Goal: Information Seeking & Learning: Learn about a topic

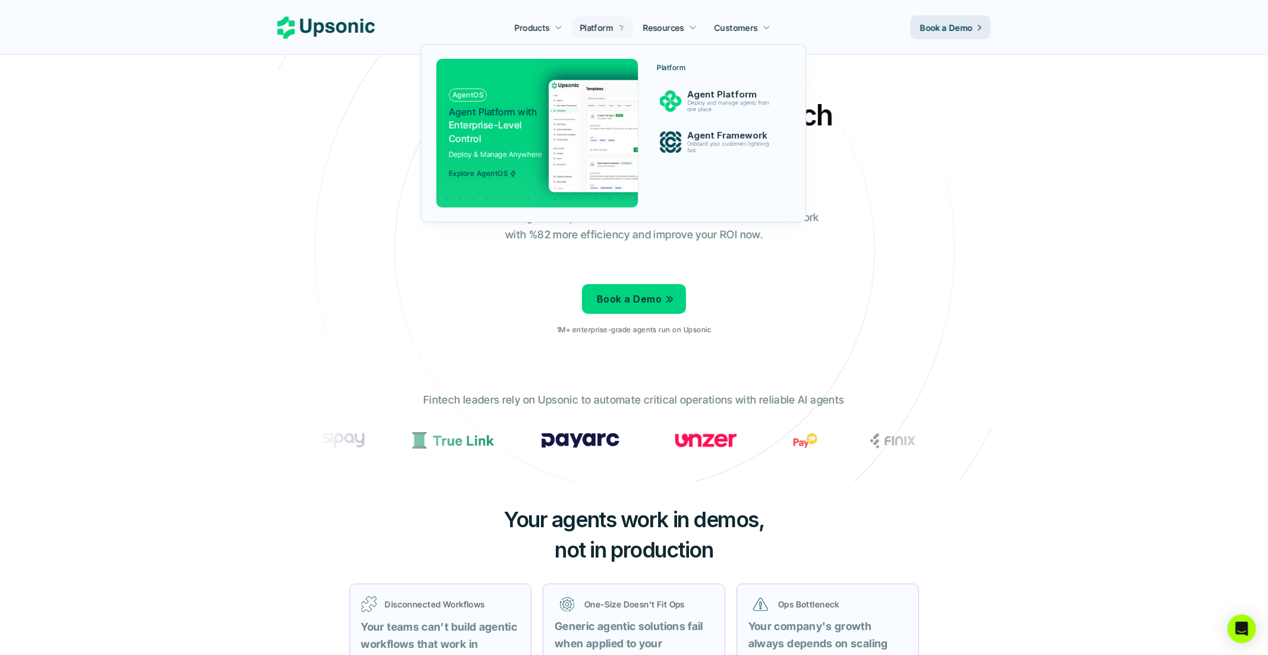
click at [504, 69] on div at bounding box center [536, 127] width 219 height 178
click at [483, 121] on p "Agent Platform with Enterprise-Level Control" at bounding box center [494, 125] width 91 height 40
click at [555, 130] on img at bounding box center [664, 136] width 231 height 112
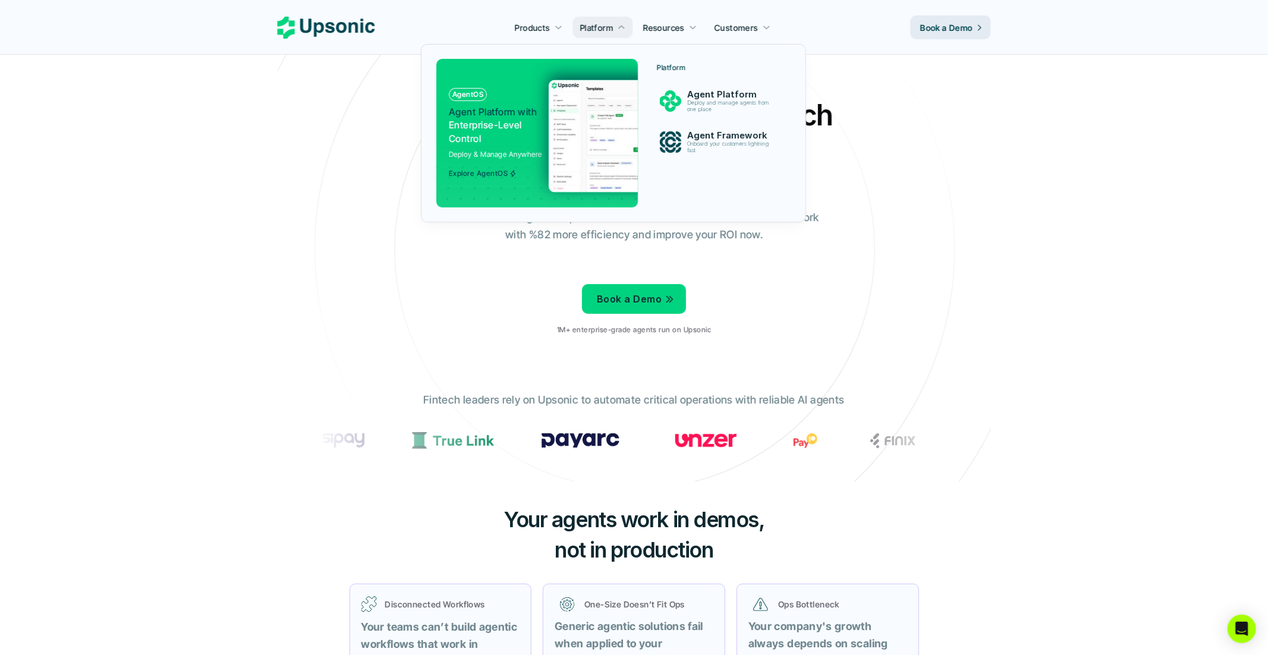
click at [555, 130] on img at bounding box center [664, 136] width 231 height 112
click at [695, 100] on p "Deploy and manage agents from one place" at bounding box center [730, 107] width 91 height 14
click at [690, 146] on p "Onboard your customers lightning fast" at bounding box center [730, 147] width 89 height 13
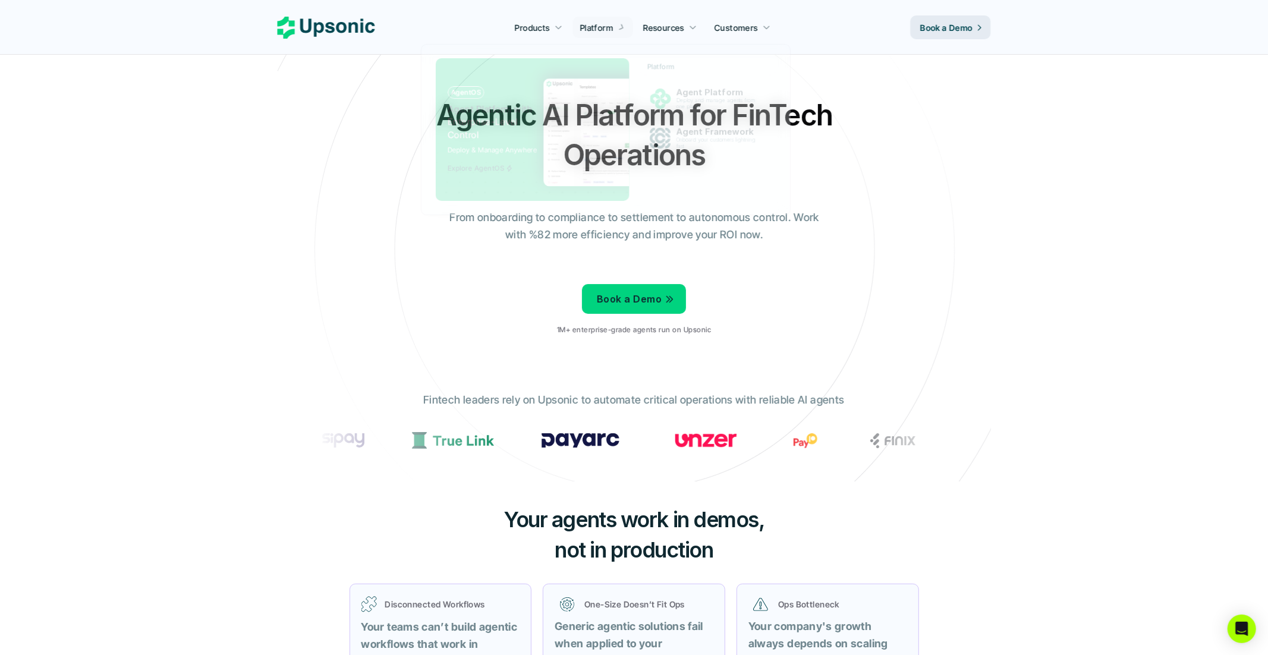
click at [351, 182] on div "Agentic AI Platform for FinTech Operations From onboarding to compliance to set…" at bounding box center [635, 220] width 696 height 250
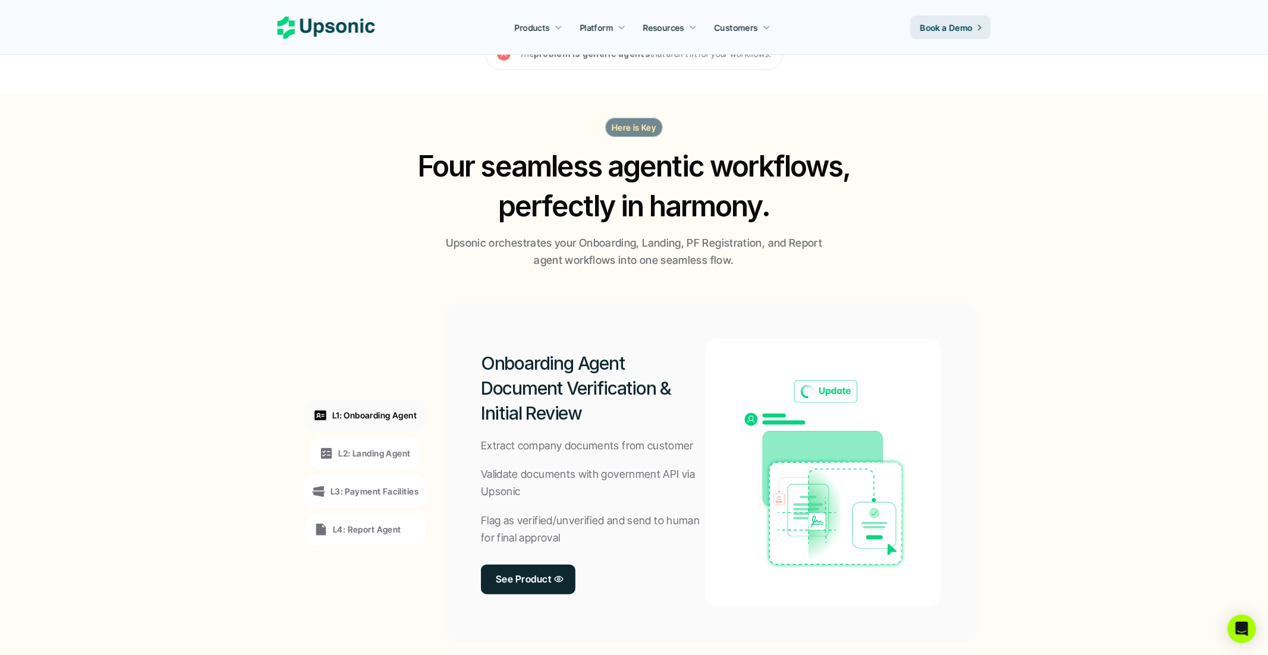
scroll to position [690, 0]
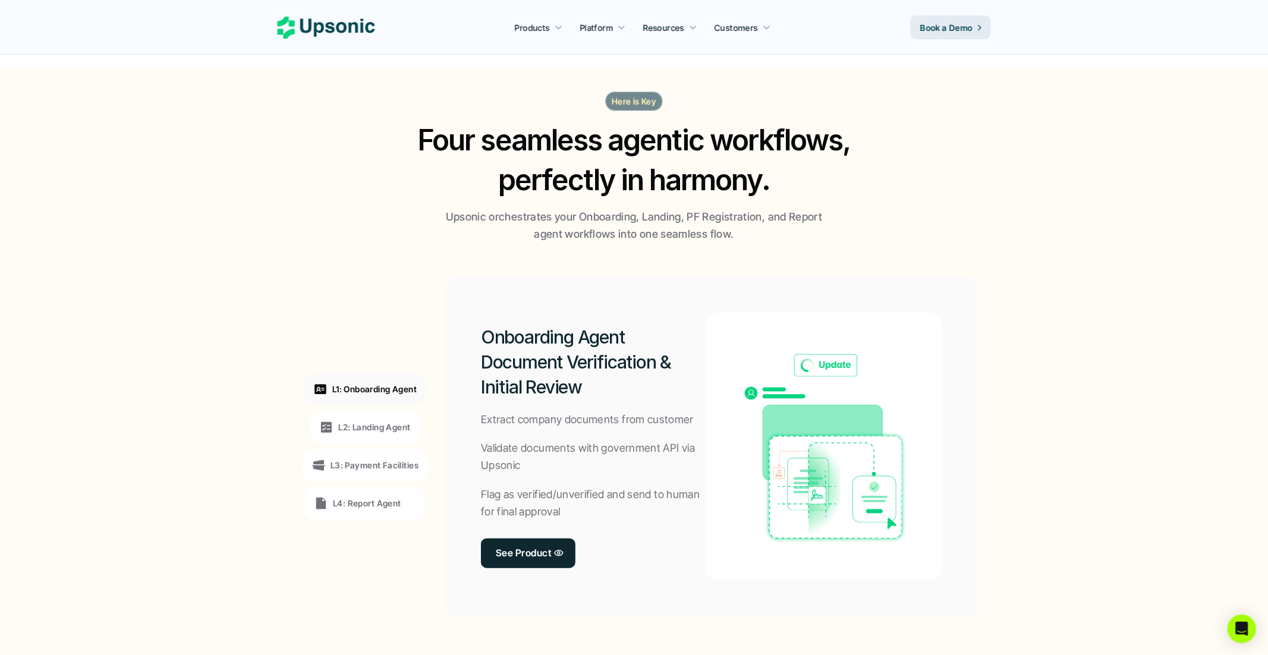
click at [419, 252] on section "L1: Onboarding Agent L2: Landing Agent L3: Payment Facilities L4: Report Agent …" at bounding box center [634, 446] width 1263 height 407
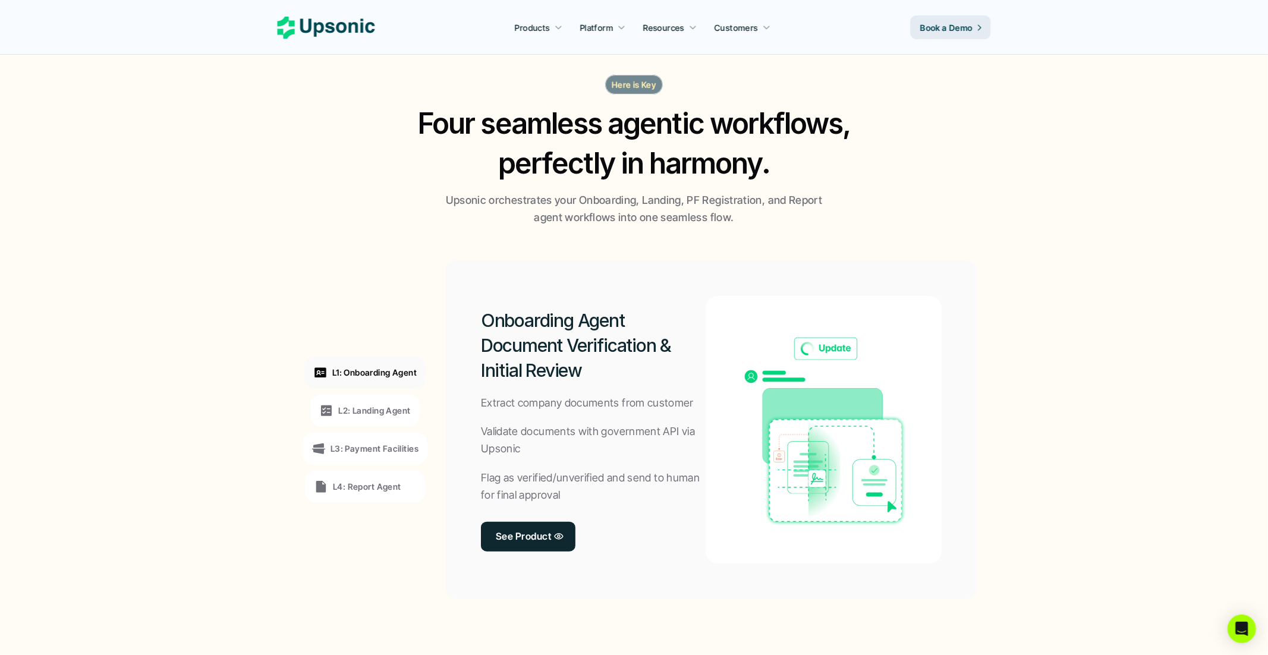
scroll to position [707, 0]
drag, startPoint x: 403, startPoint y: 230, endPoint x: 375, endPoint y: 223, distance: 29.4
click at [375, 223] on div "Here is Key Four seamless agentic workflows, perfectly in harmony. Upsonic orch…" at bounding box center [634, 150] width 713 height 152
click at [418, 140] on h2 "Four seamless agentic workflows, perfectly in harmony." at bounding box center [634, 142] width 457 height 80
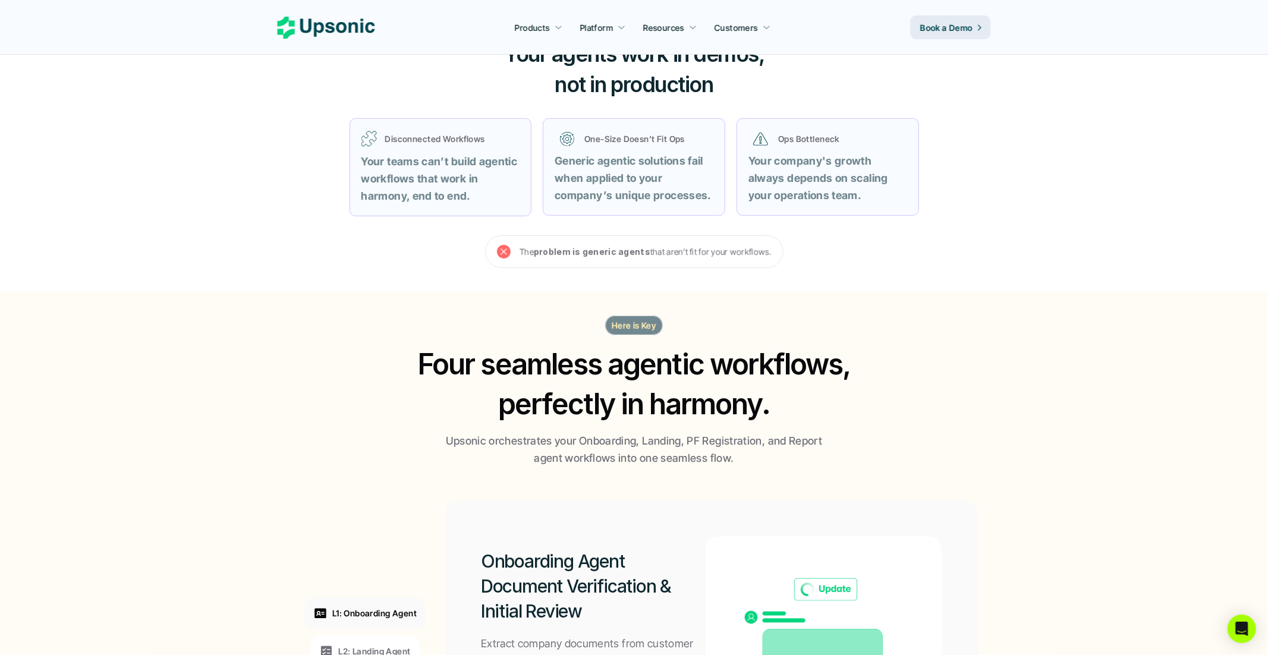
scroll to position [147, 0]
